Goal: Task Accomplishment & Management: Manage account settings

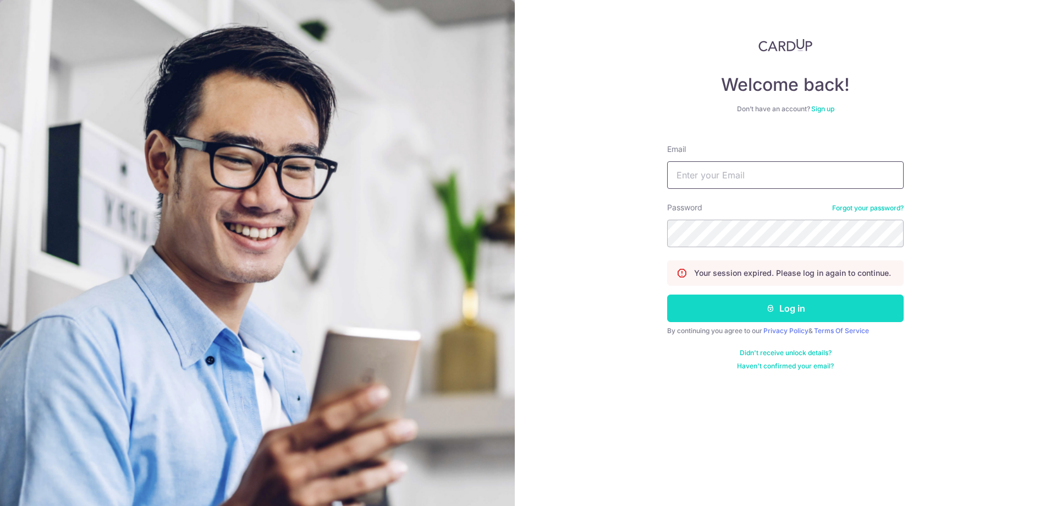
type input "[EMAIL_ADDRESS][DOMAIN_NAME]"
click at [773, 296] on button "Log in" at bounding box center [785, 308] width 237 height 28
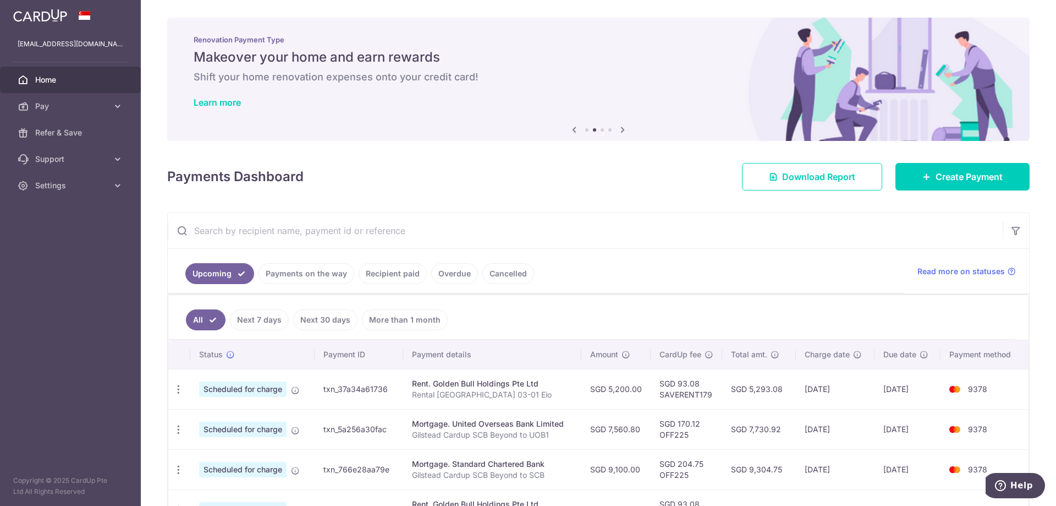
click at [290, 274] on link "Payments on the way" at bounding box center [307, 273] width 96 height 21
